Goal: Task Accomplishment & Management: Use online tool/utility

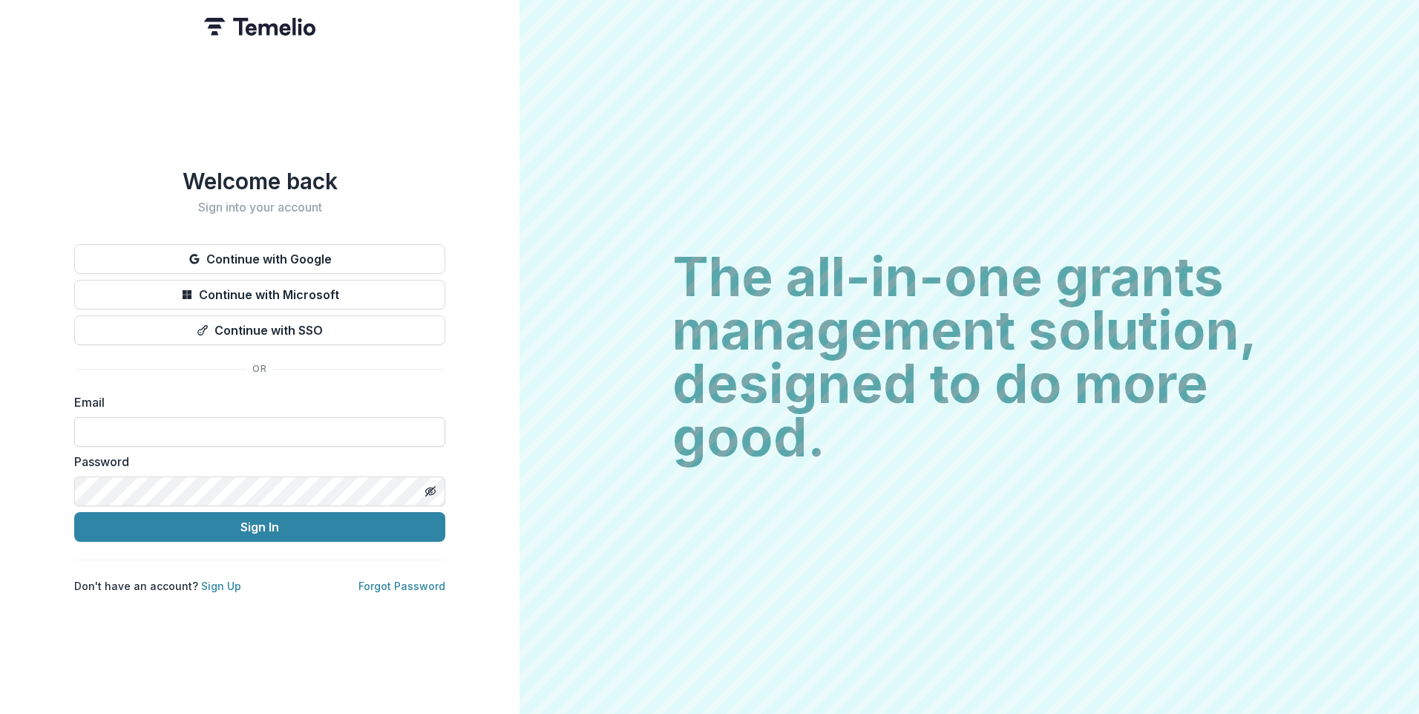
click at [148, 423] on input at bounding box center [259, 432] width 371 height 30
click at [478, 403] on div "Welcome back Sign into your account Continue with Google Continue with Microsof…" at bounding box center [259, 357] width 519 height 714
click at [134, 424] on input at bounding box center [259, 432] width 371 height 30
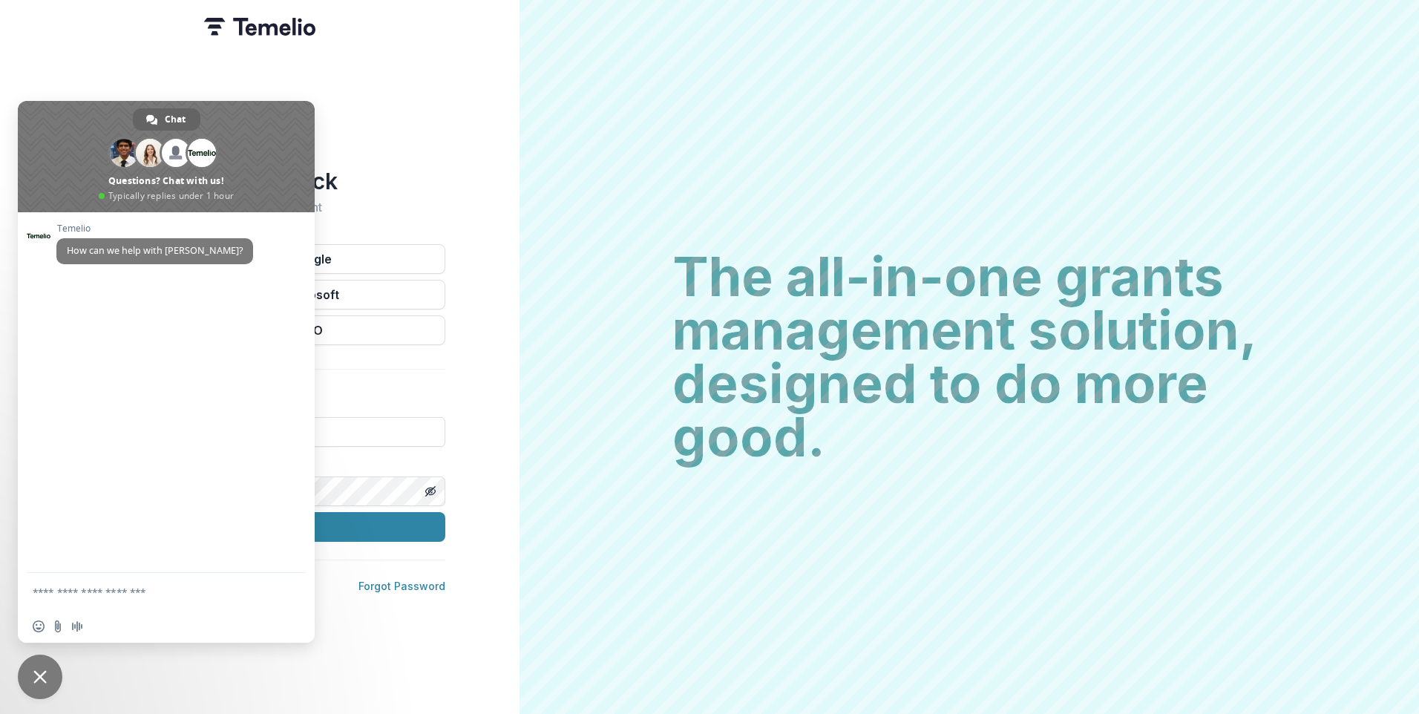
click at [372, 115] on div "Welcome back Sign into your account Continue with Google Continue with Microsof…" at bounding box center [259, 357] width 519 height 714
click at [38, 667] on span "Close chat" at bounding box center [40, 677] width 45 height 45
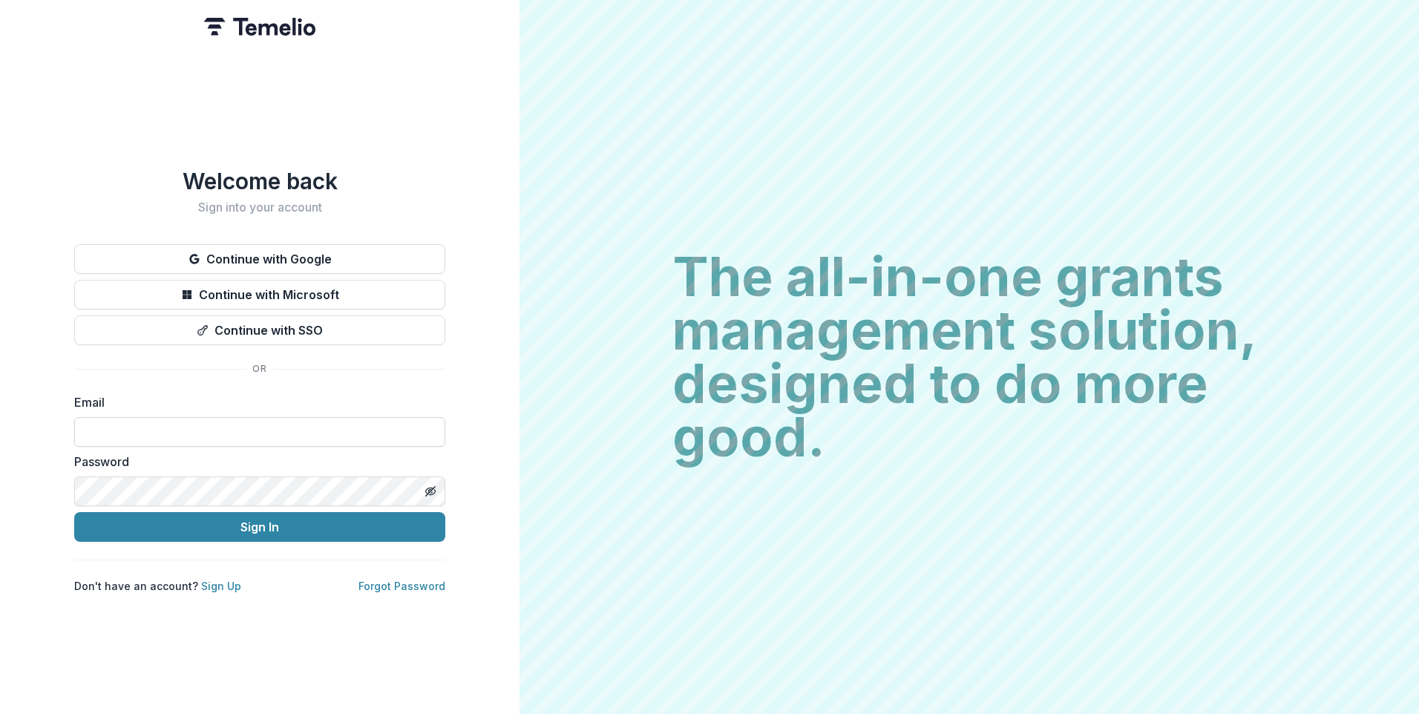
click at [166, 428] on input at bounding box center [259, 432] width 371 height 30
type input "**********"
click at [260, 252] on button "Continue with Google" at bounding box center [259, 259] width 371 height 30
click at [270, 257] on button "Continue with Google" at bounding box center [259, 259] width 371 height 30
click at [169, 431] on input at bounding box center [259, 432] width 371 height 30
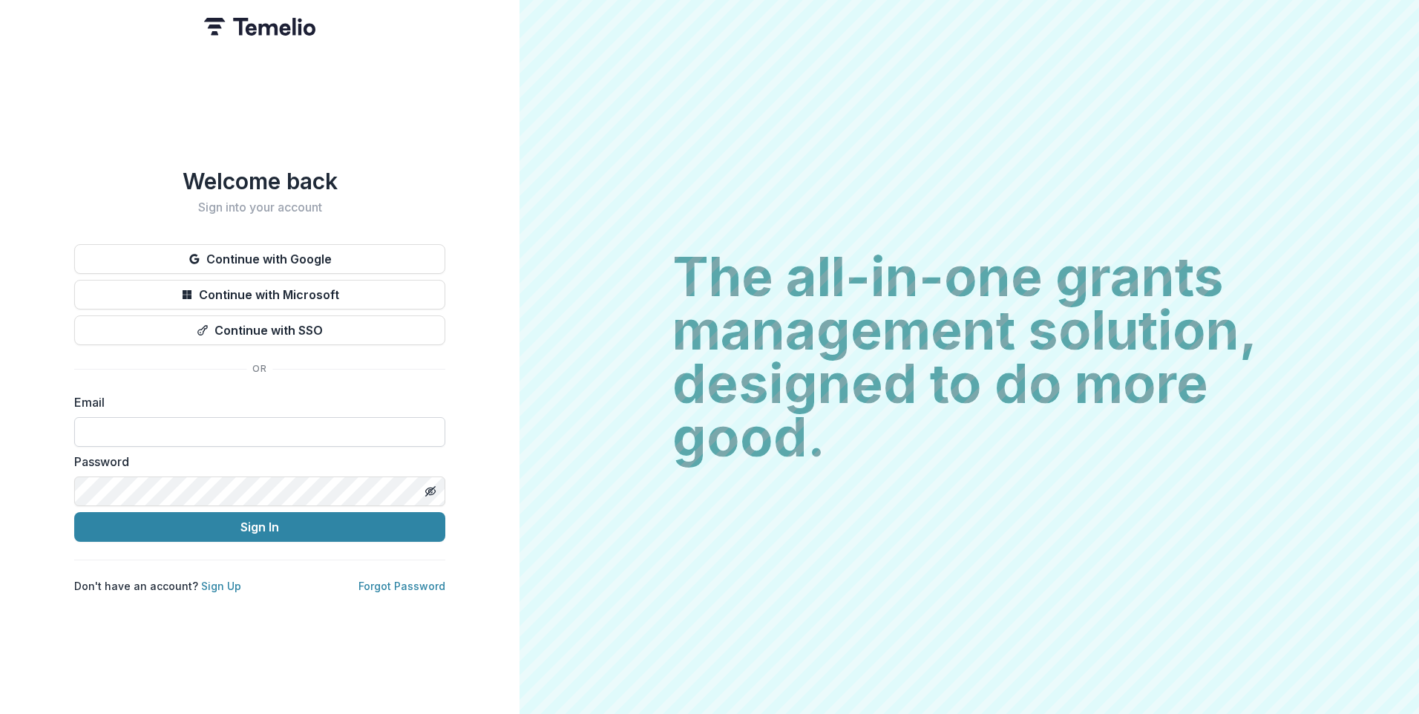
click at [219, 419] on input at bounding box center [259, 432] width 371 height 30
click at [283, 202] on h2 "Sign into your account" at bounding box center [259, 207] width 371 height 14
click at [182, 430] on input at bounding box center [259, 432] width 371 height 30
click at [137, 369] on div "Welcome back Sign into your account Continue with Google Continue with Microsof…" at bounding box center [259, 381] width 371 height 426
click at [250, 25] on img at bounding box center [259, 27] width 111 height 18
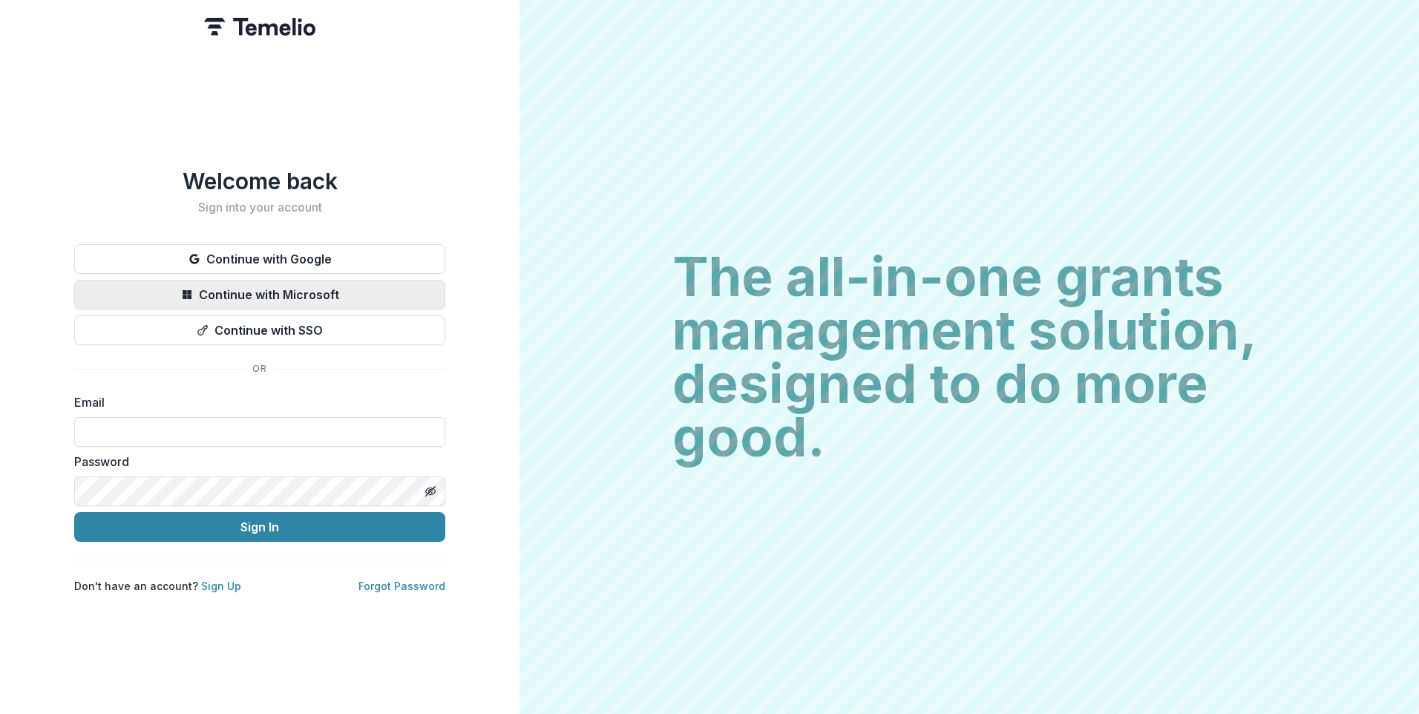
click at [277, 286] on button "Continue with Microsoft" at bounding box center [259, 295] width 371 height 30
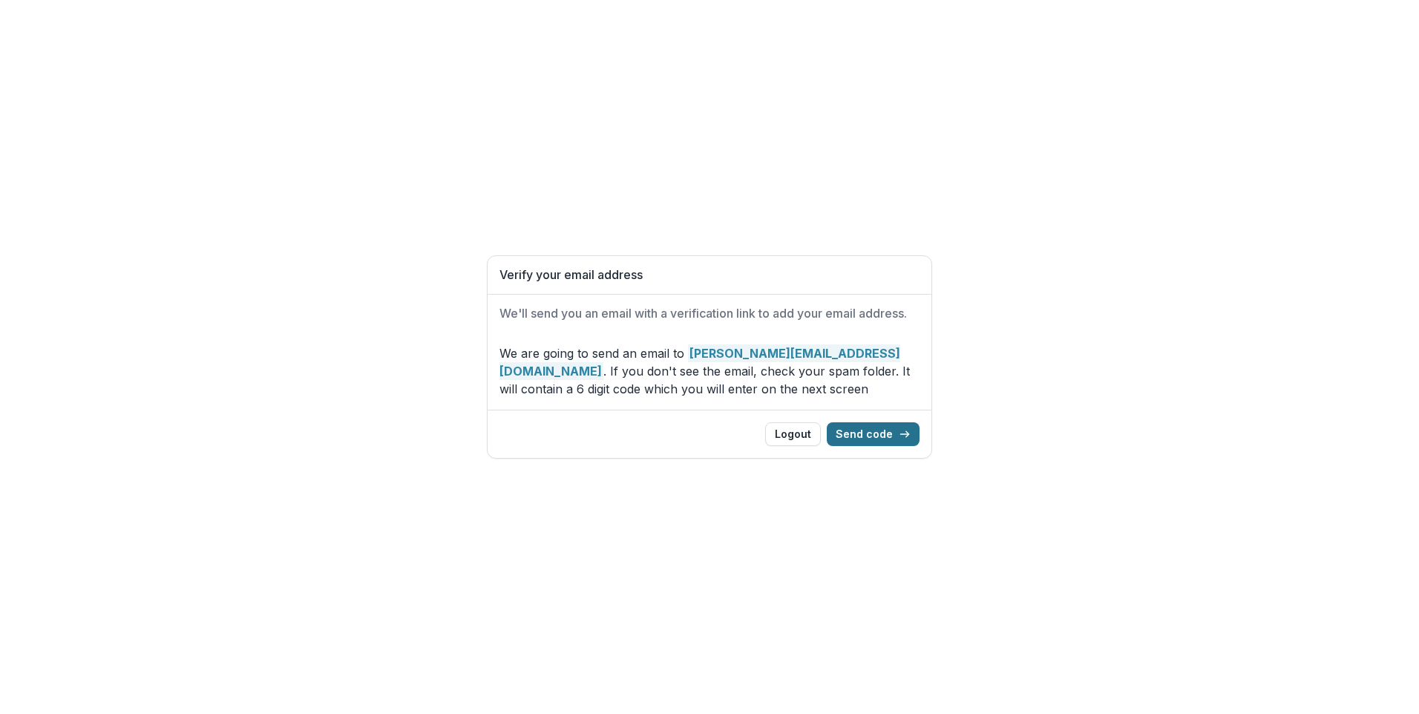
click at [879, 433] on button "Send code" at bounding box center [873, 434] width 93 height 24
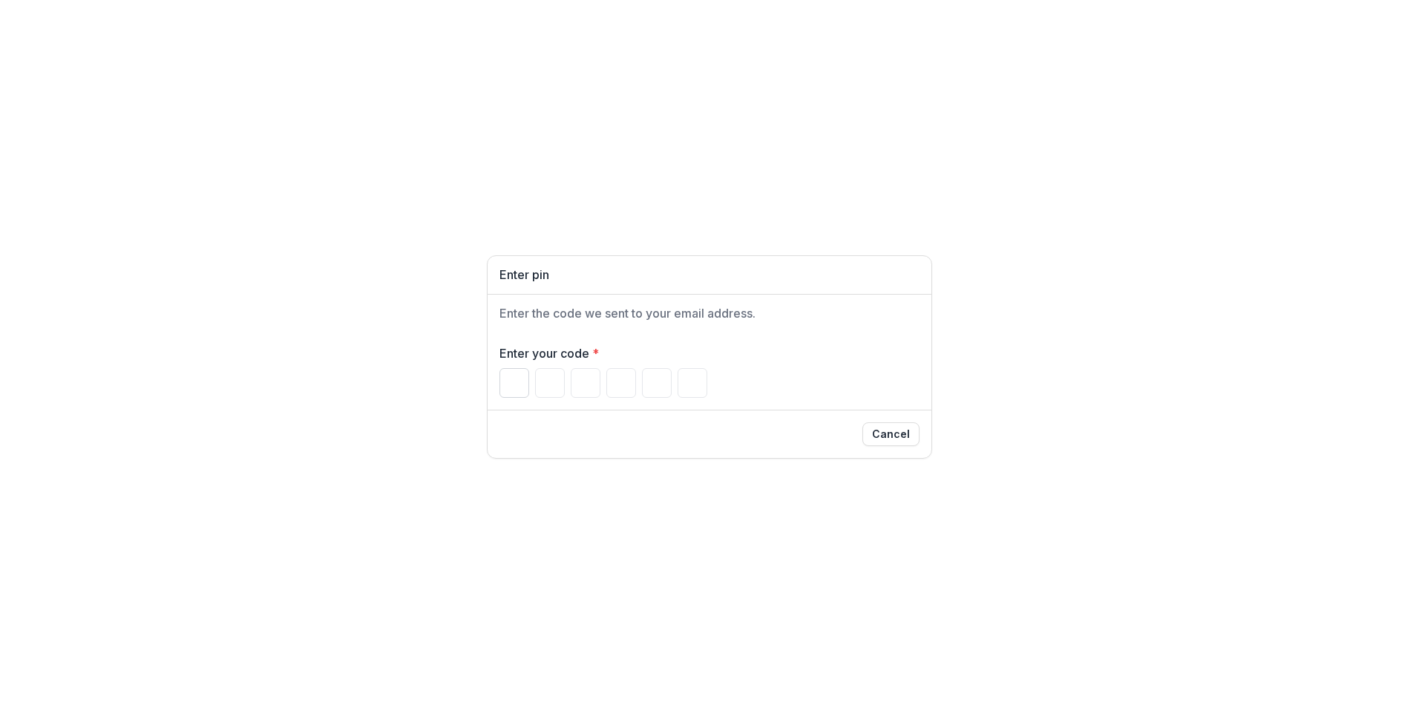
type input "*"
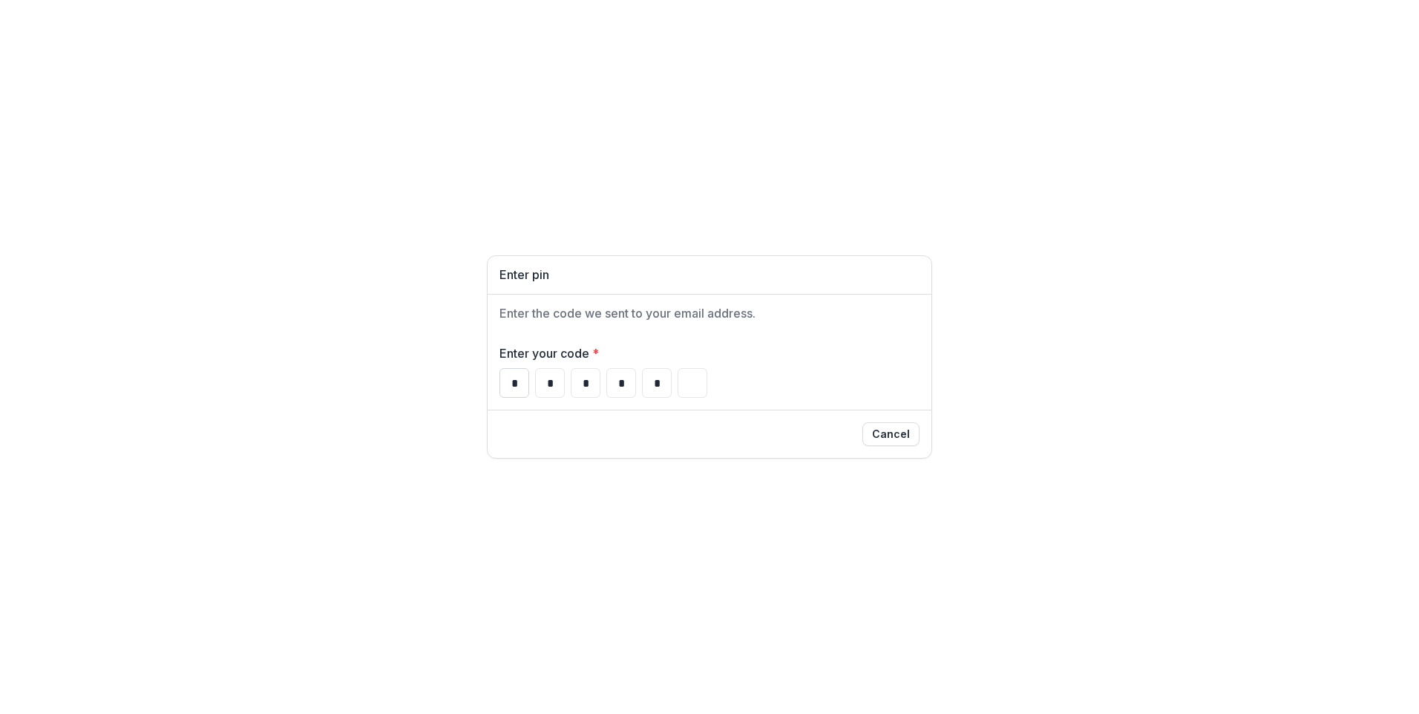
type input "*"
click at [781, 389] on div "* * * * * *" at bounding box center [709, 383] width 420 height 30
click at [573, 283] on div "Enter pin" at bounding box center [710, 275] width 444 height 39
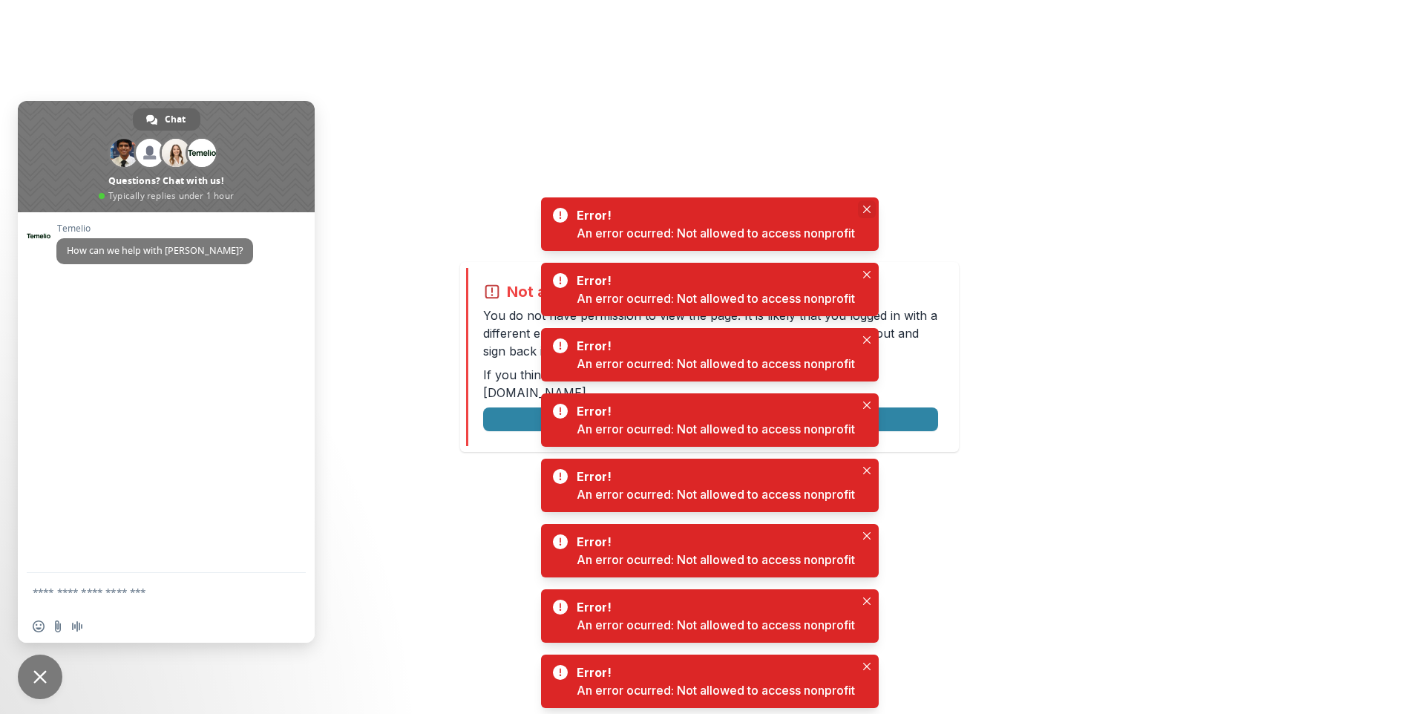
click at [865, 206] on icon "Close" at bounding box center [866, 209] width 7 height 7
